Goal: Information Seeking & Learning: Learn about a topic

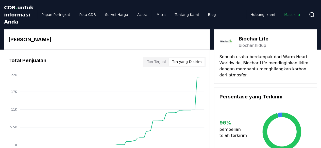
click at [180, 64] on font "Ton yang Dikirim" at bounding box center [187, 62] width 30 height 4
click at [165, 64] on font "Ton Terjual" at bounding box center [156, 62] width 19 height 4
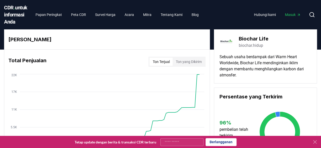
click at [178, 64] on font "Ton yang Dikirim" at bounding box center [188, 62] width 26 height 4
click at [164, 64] on font "Ton Terjual" at bounding box center [160, 62] width 17 height 4
click at [103, 17] on font "Survei Harga" at bounding box center [105, 15] width 20 height 4
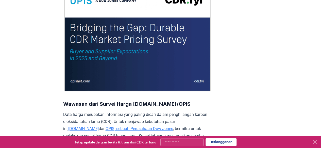
scroll to position [127, 0]
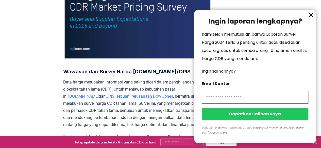
click at [310, 17] on icon "informasi" at bounding box center [310, 15] width 6 height 6
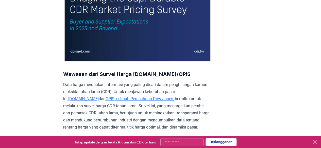
scroll to position [25, 0]
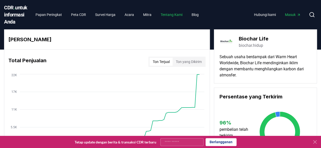
click at [165, 17] on font "Tentang Kami" at bounding box center [171, 15] width 22 height 4
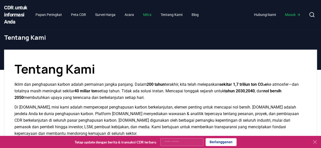
click at [146, 17] on font "Mitra" at bounding box center [147, 15] width 8 height 4
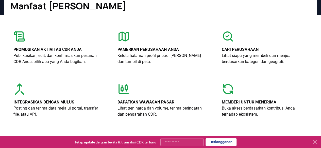
scroll to position [127, 0]
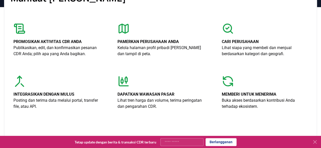
click at [228, 35] on icon at bounding box center [227, 29] width 12 height 12
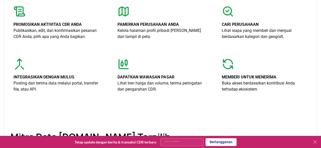
scroll to position [152, 0]
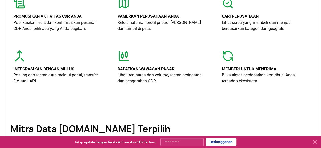
click at [229, 19] on font "Cari perusahaan" at bounding box center [239, 16] width 37 height 5
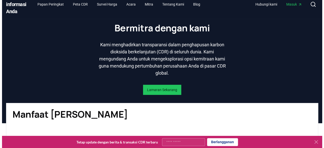
scroll to position [0, 0]
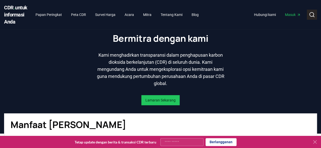
click at [309, 16] on circle at bounding box center [311, 14] width 4 height 4
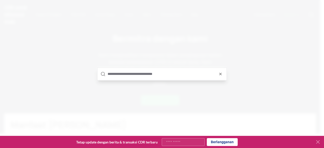
click at [179, 76] on input "text" at bounding box center [166, 74] width 116 height 12
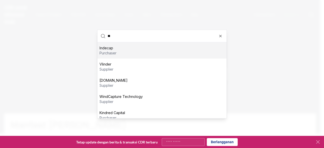
scroll to position [38, 0]
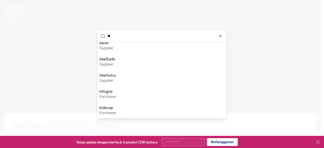
type input "*"
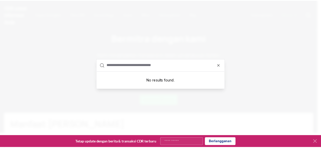
scroll to position [0, 0]
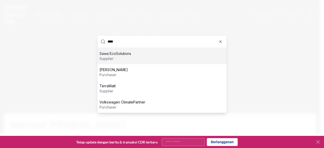
type input "****"
click at [159, 57] on div "Sawa EcoSolutions supplier" at bounding box center [162, 56] width 129 height 16
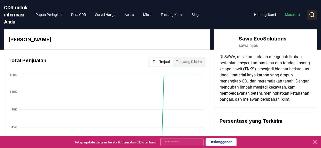
click at [312, 18] on icon at bounding box center [311, 15] width 6 height 6
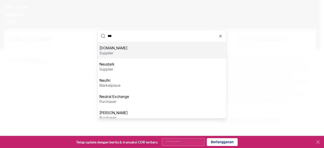
type input "***"
click at [157, 52] on div "Neutura.Earth supplier" at bounding box center [162, 50] width 129 height 16
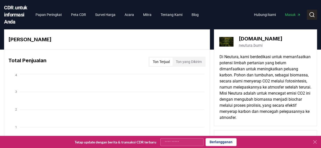
click at [309, 18] on icon at bounding box center [311, 15] width 6 height 6
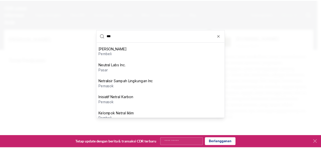
scroll to position [70, 0]
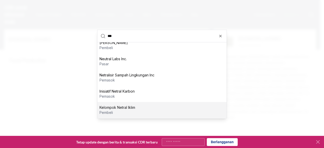
click at [112, 107] on font "Kelompok Netral Iklim" at bounding box center [118, 107] width 36 height 4
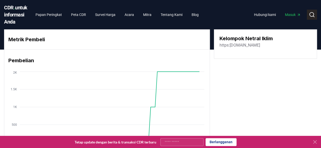
click at [308, 16] on button "Mencari" at bounding box center [311, 15] width 10 height 10
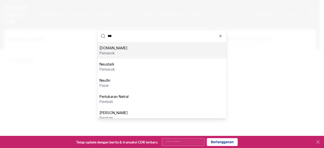
click at [121, 37] on input "***" at bounding box center [166, 36] width 116 height 12
type input "*"
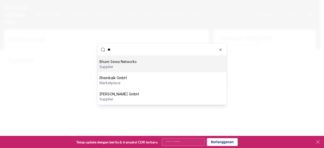
type input "*"
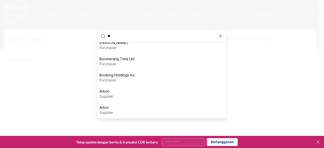
type input "*"
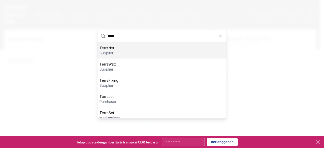
type input "*****"
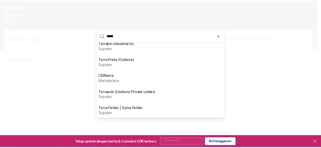
scroll to position [86, 0]
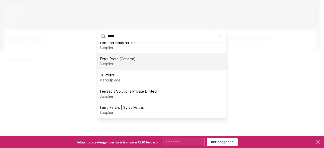
click at [249, 53] on div at bounding box center [162, 74] width 324 height 148
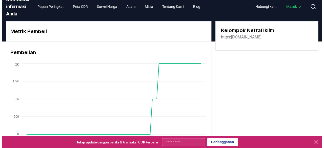
scroll to position [0, 0]
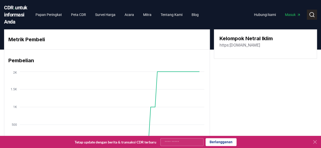
click at [312, 20] on button "Mencari" at bounding box center [311, 15] width 10 height 10
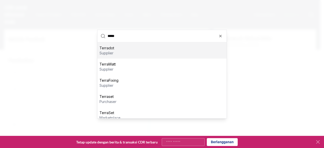
click at [126, 37] on input "*****" at bounding box center [166, 36] width 116 height 12
type input "*"
type input "***"
click at [128, 52] on div "Neutura.Earth supplier" at bounding box center [162, 50] width 129 height 16
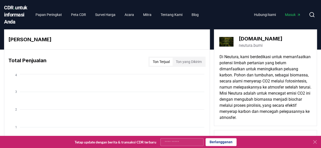
click at [250, 48] on font "neutura.bumi" at bounding box center [250, 45] width 24 height 5
click at [311, 18] on icon at bounding box center [311, 15] width 6 height 6
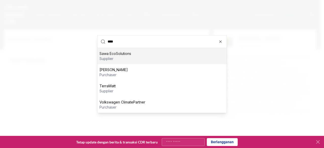
type input "****"
click at [145, 53] on div "Sawa EcoSolutions supplier" at bounding box center [162, 56] width 129 height 16
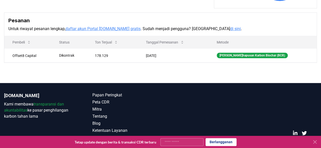
scroll to position [177, 0]
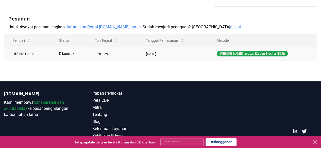
click at [105, 56] on font "178.129" at bounding box center [101, 54] width 13 height 4
click at [103, 56] on font "178.129" at bounding box center [101, 54] width 13 height 4
drag, startPoint x: 99, startPoint y: 64, endPoint x: 111, endPoint y: 65, distance: 11.9
click at [108, 56] on font "178.129" at bounding box center [101, 54] width 13 height 4
click at [116, 61] on td "178.129" at bounding box center [112, 54] width 51 height 14
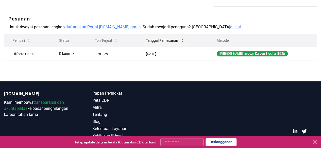
click at [184, 43] on icon at bounding box center [182, 41] width 4 height 4
click at [234, 55] on font "Penghapusan Karbon Biochar (BCR)" at bounding box center [251, 54] width 65 height 4
click at [248, 55] on font "Penghapusan Karbon Biochar (BCR)" at bounding box center [251, 54] width 65 height 4
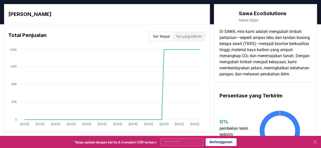
scroll to position [0, 0]
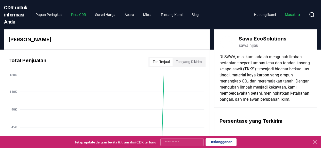
click at [82, 16] on font "Peta CDR" at bounding box center [78, 15] width 15 height 4
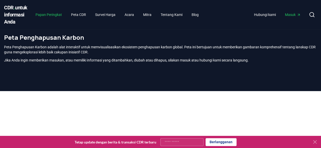
click at [47, 17] on font "Papan Peringkat" at bounding box center [48, 15] width 26 height 4
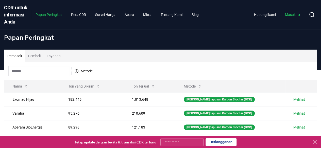
scroll to position [25, 0]
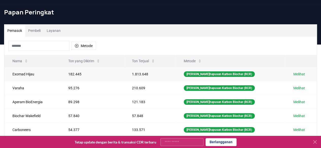
click at [299, 76] on font "Melihat" at bounding box center [299, 74] width 12 height 4
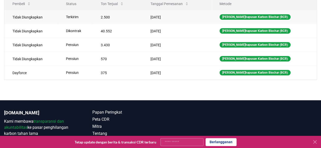
scroll to position [203, 0]
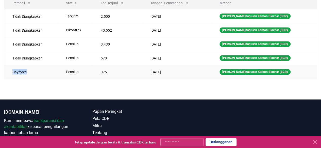
drag, startPoint x: 26, startPoint y: 78, endPoint x: 8, endPoint y: 78, distance: 18.5
click at [8, 78] on td "Dayforce" at bounding box center [30, 72] width 53 height 14
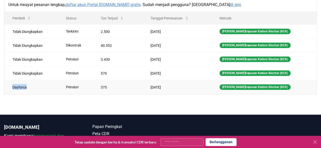
scroll to position [177, 0]
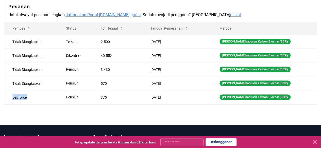
click at [92, 17] on font "daftar akun Portal [DOMAIN_NAME] gratis" at bounding box center [102, 14] width 75 height 5
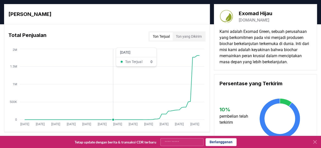
scroll to position [0, 0]
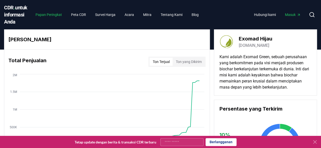
click at [47, 17] on font "Papan Peringkat" at bounding box center [48, 15] width 26 height 4
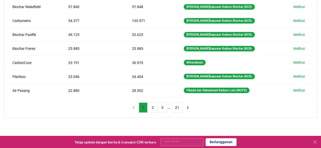
scroll to position [127, 0]
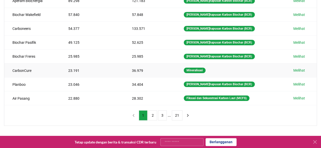
click at [300, 72] on font "Melihat" at bounding box center [299, 70] width 12 height 4
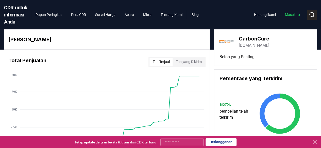
click at [310, 18] on icon at bounding box center [311, 15] width 6 height 6
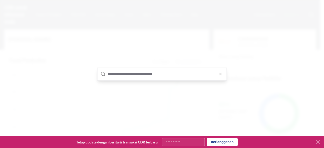
click at [138, 71] on input "text" at bounding box center [166, 74] width 116 height 12
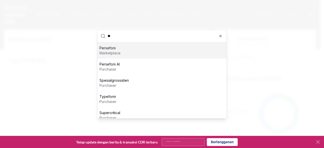
type input "*"
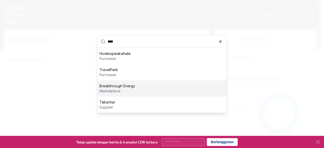
type input "****"
click at [221, 41] on icon "button" at bounding box center [221, 42] width 2 height 2
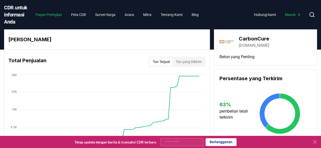
click at [56, 17] on font "Papan Peringkat" at bounding box center [48, 15] width 26 height 4
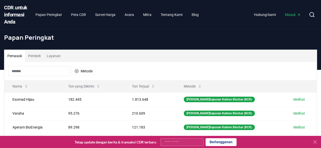
click at [33, 58] on font "Pembeli" at bounding box center [34, 56] width 12 height 4
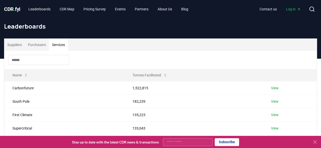
click at [58, 47] on button "Services" at bounding box center [58, 45] width 19 height 12
click at [276, 86] on link "View" at bounding box center [275, 88] width 8 height 5
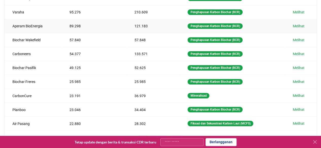
scroll to position [127, 0]
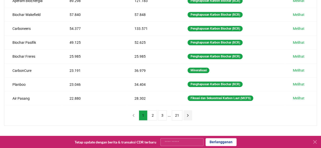
click at [187, 117] on icon "halaman berikutnya" at bounding box center [187, 115] width 1 height 2
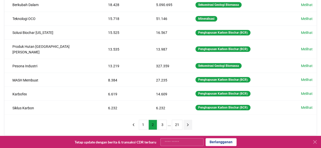
click at [185, 123] on icon "halaman berikutnya" at bounding box center [187, 125] width 5 height 5
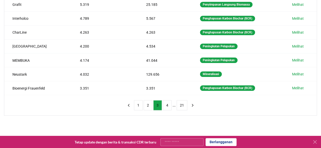
scroll to position [152, 0]
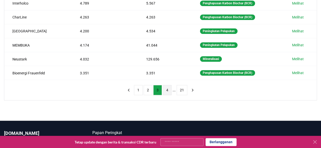
click at [167, 92] on font "4" at bounding box center [167, 90] width 2 height 4
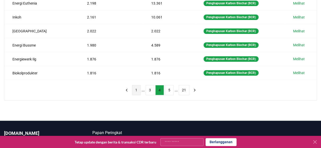
click at [135, 95] on button "1" at bounding box center [136, 90] width 9 height 10
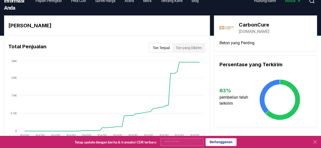
scroll to position [25, 0]
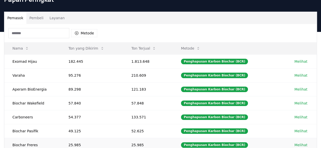
scroll to position [25, 0]
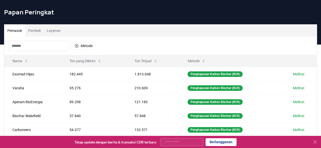
click at [36, 33] on font "Pembeli" at bounding box center [34, 31] width 12 height 4
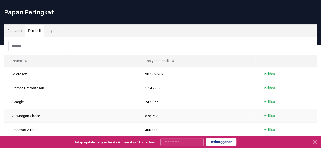
click at [263, 123] on td "Melihat" at bounding box center [285, 116] width 61 height 14
click at [271, 118] on font "Melihat" at bounding box center [269, 116] width 12 height 4
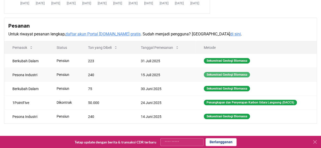
scroll to position [152, 0]
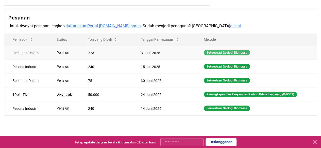
click at [213, 55] on div "Sekuestrasi Geologi Biomassa" at bounding box center [226, 53] width 46 height 6
click at [212, 54] on font "Sekuestrasi Geologi Biomassa" at bounding box center [226, 53] width 41 height 4
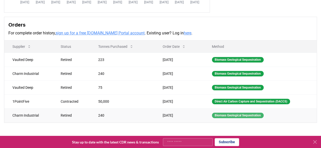
click at [242, 116] on div "Biomass Geological Sequestration" at bounding box center [238, 116] width 52 height 6
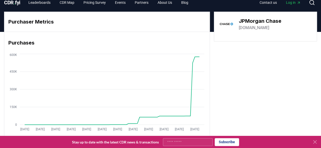
scroll to position [0, 0]
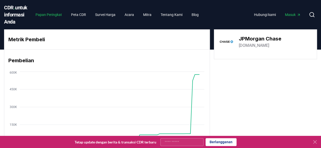
click at [47, 17] on font "Papan Peringkat" at bounding box center [48, 15] width 26 height 4
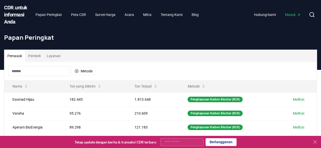
click at [59, 58] on font "Layanan" at bounding box center [54, 56] width 14 height 4
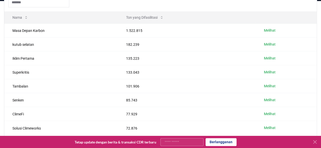
scroll to position [76, 0]
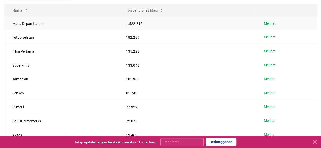
click at [270, 25] on font "Melihat" at bounding box center [269, 23] width 12 height 4
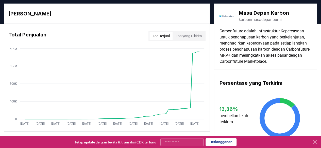
scroll to position [25, 0]
